Goal: Task Accomplishment & Management: Manage account settings

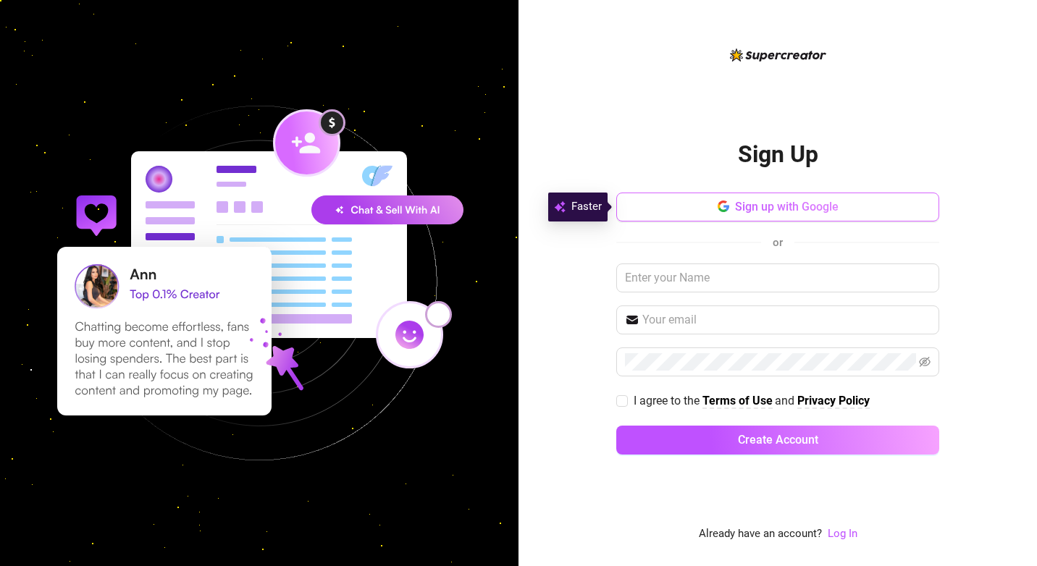
click at [358, 208] on button "Sign up with Google" at bounding box center [777, 207] width 323 height 29
click at [358, 534] on link "Log In" at bounding box center [843, 533] width 30 height 13
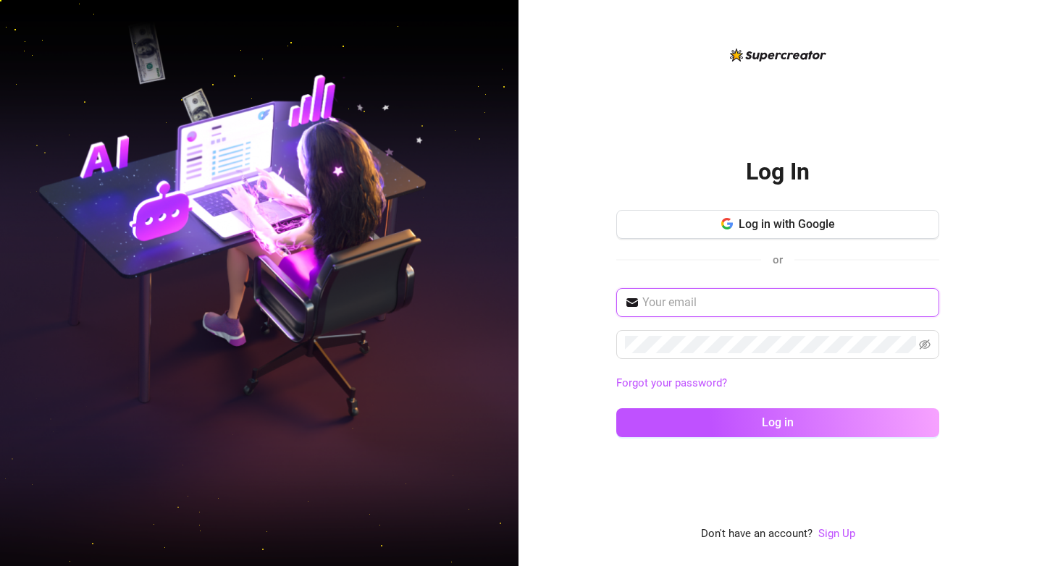
click at [358, 306] on input "text" at bounding box center [786, 302] width 288 height 17
paste input "[EMAIL_ADDRESS][DOMAIN_NAME]"
type input "[EMAIL_ADDRESS][DOMAIN_NAME]"
drag, startPoint x: 544, startPoint y: 489, endPoint x: 603, endPoint y: 455, distance: 67.4
click at [358, 487] on div "Log In Log in with Google or [EMAIL_ADDRESS][DOMAIN_NAME] Forgot your password?…" at bounding box center [777, 283] width 518 height 566
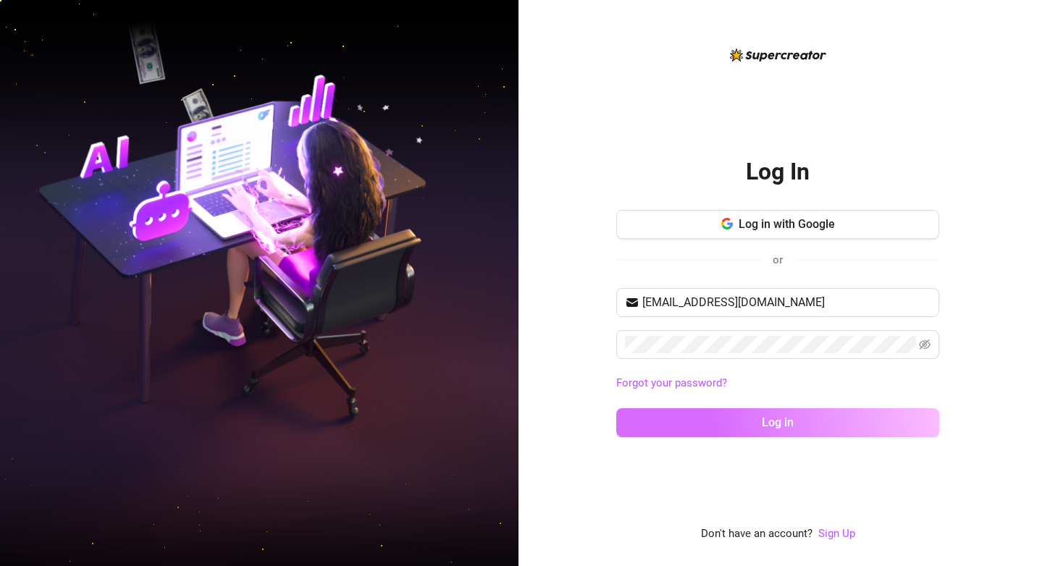
click at [358, 419] on button "Log in" at bounding box center [777, 422] width 323 height 29
